Goal: Navigation & Orientation: Find specific page/section

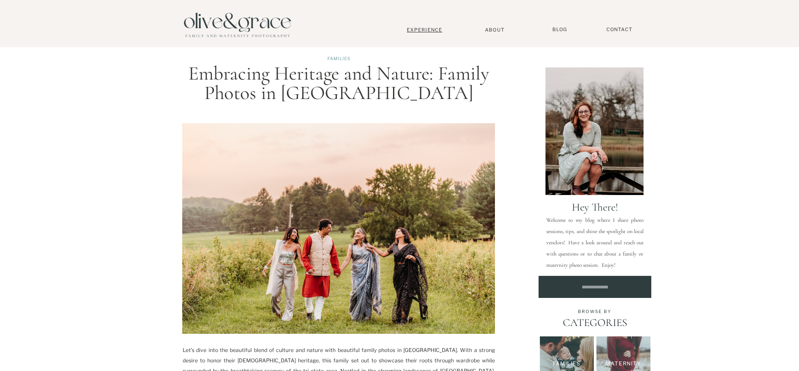
click at [434, 30] on nav "Experience" at bounding box center [424, 30] width 57 height 6
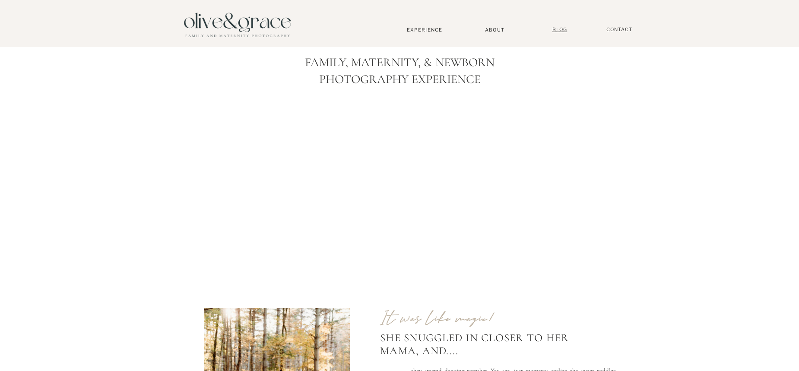
click at [559, 32] on nav "BLOG" at bounding box center [560, 29] width 22 height 6
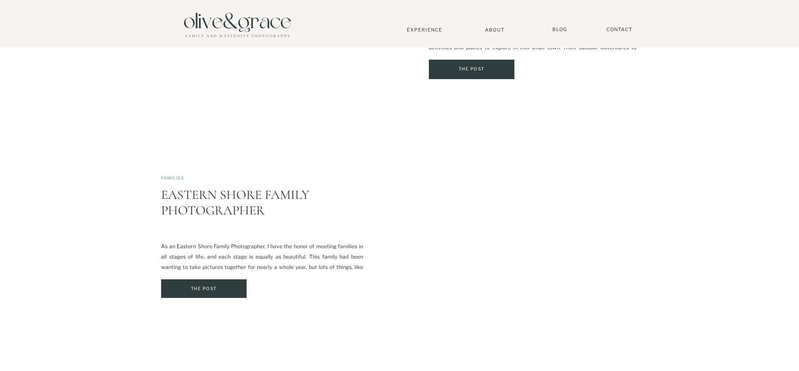
scroll to position [1857, 0]
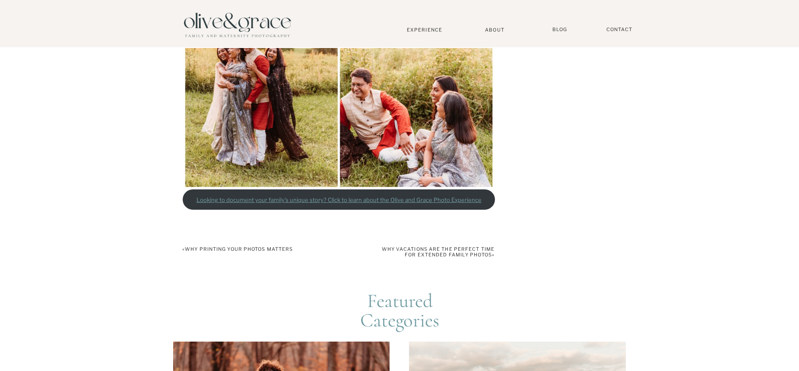
scroll to position [1123, 0]
